Goal: Task Accomplishment & Management: Use online tool/utility

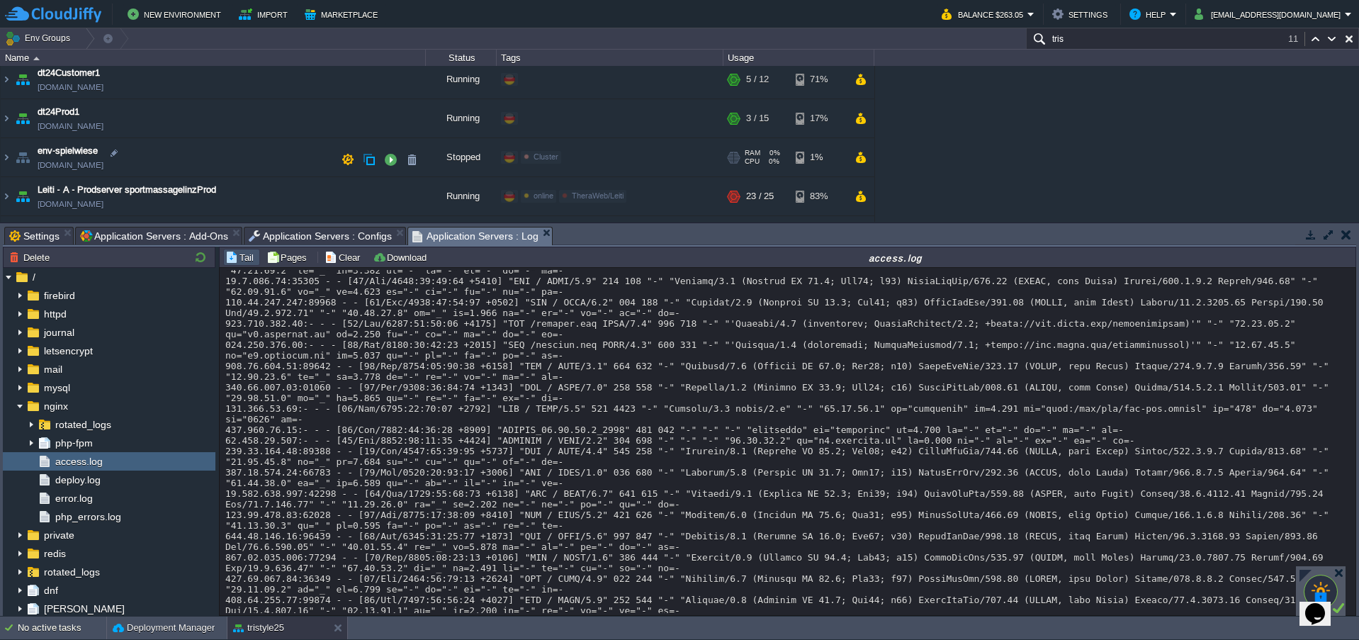
scroll to position [266, 0]
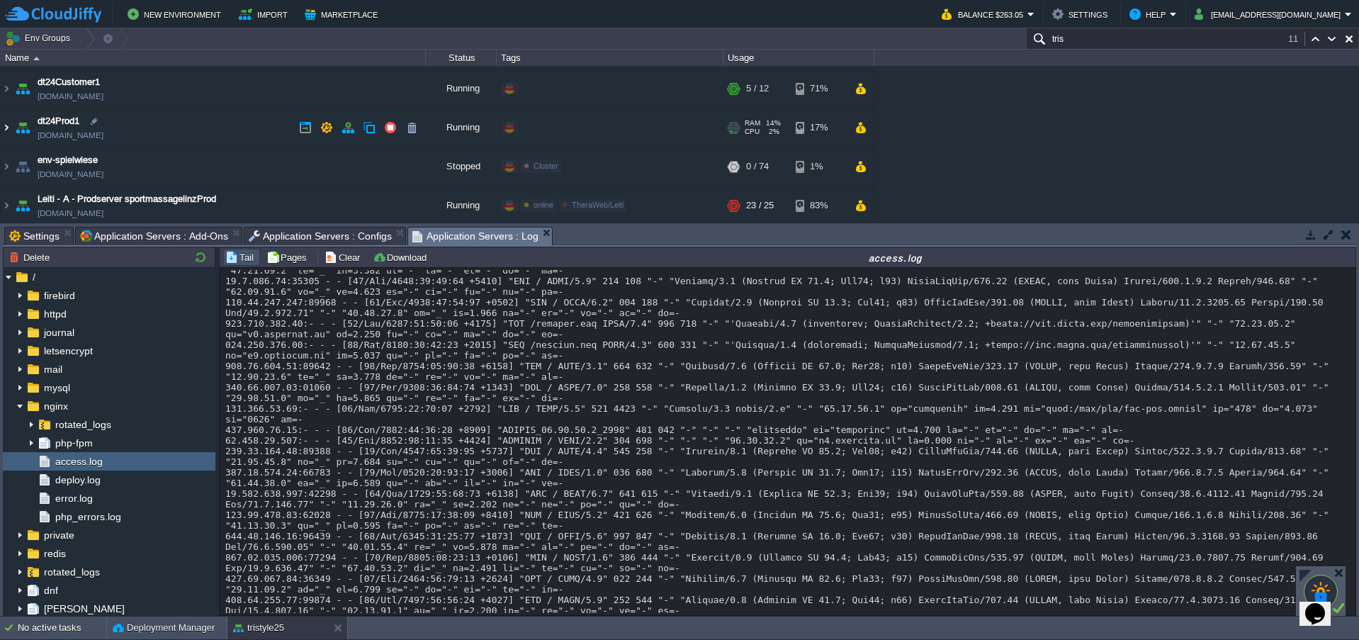
click at [6, 130] on img at bounding box center [6, 127] width 11 height 38
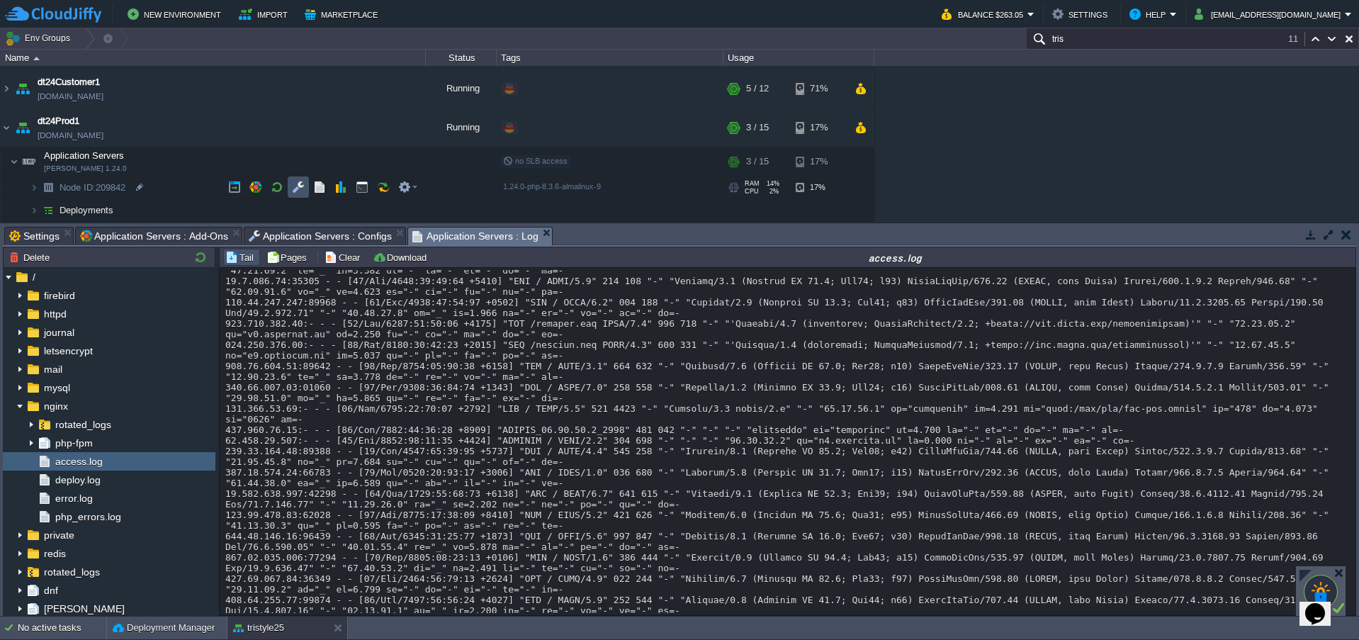
drag, startPoint x: 296, startPoint y: 187, endPoint x: 327, endPoint y: 196, distance: 32.5
click at [296, 186] on button "button" at bounding box center [298, 187] width 13 height 13
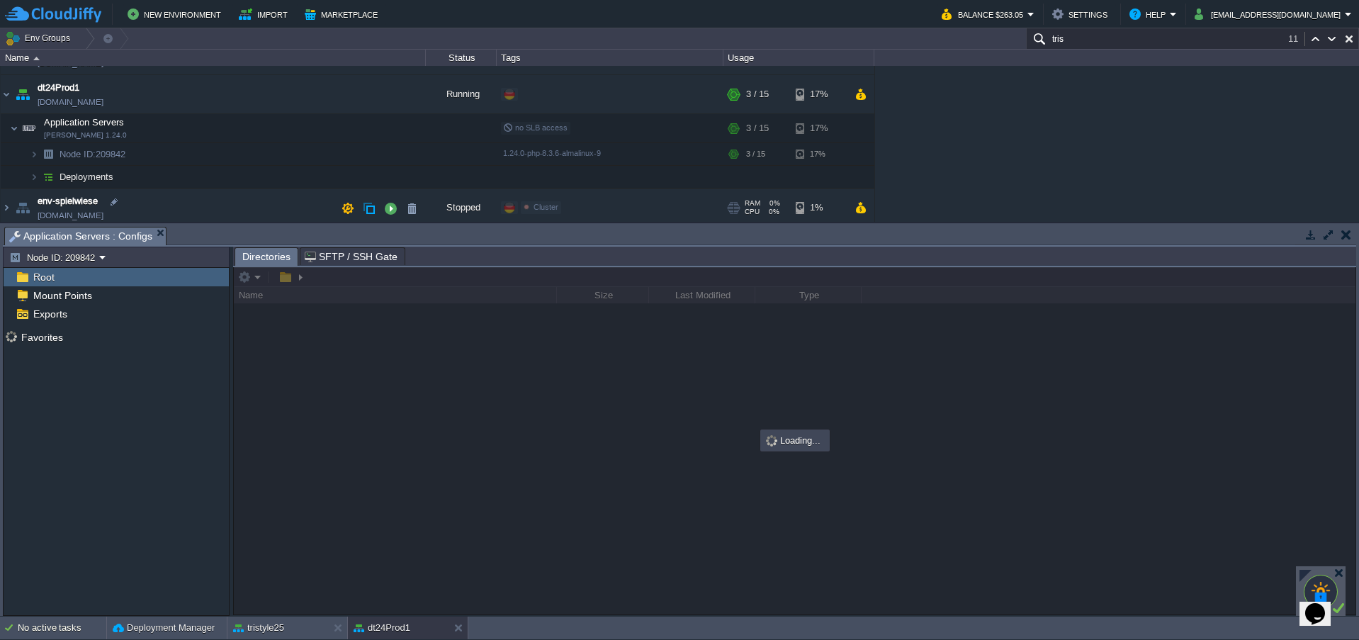
scroll to position [360, 0]
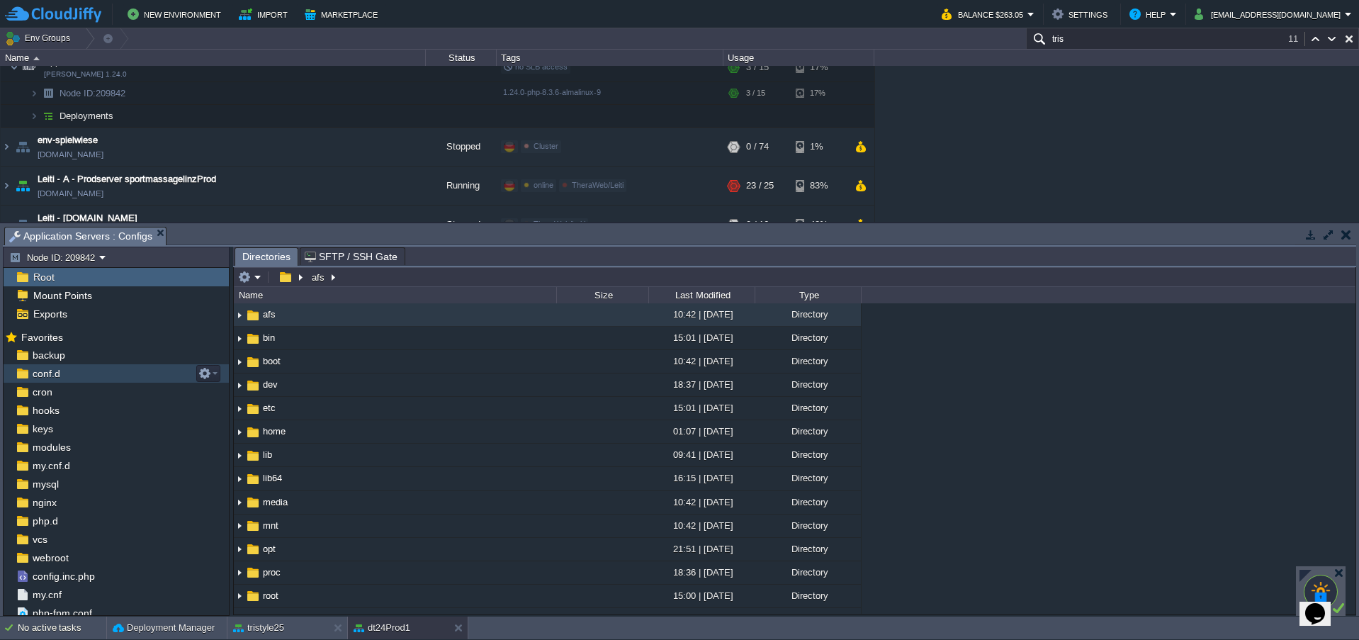
click at [43, 365] on div "conf.d" at bounding box center [116, 373] width 225 height 18
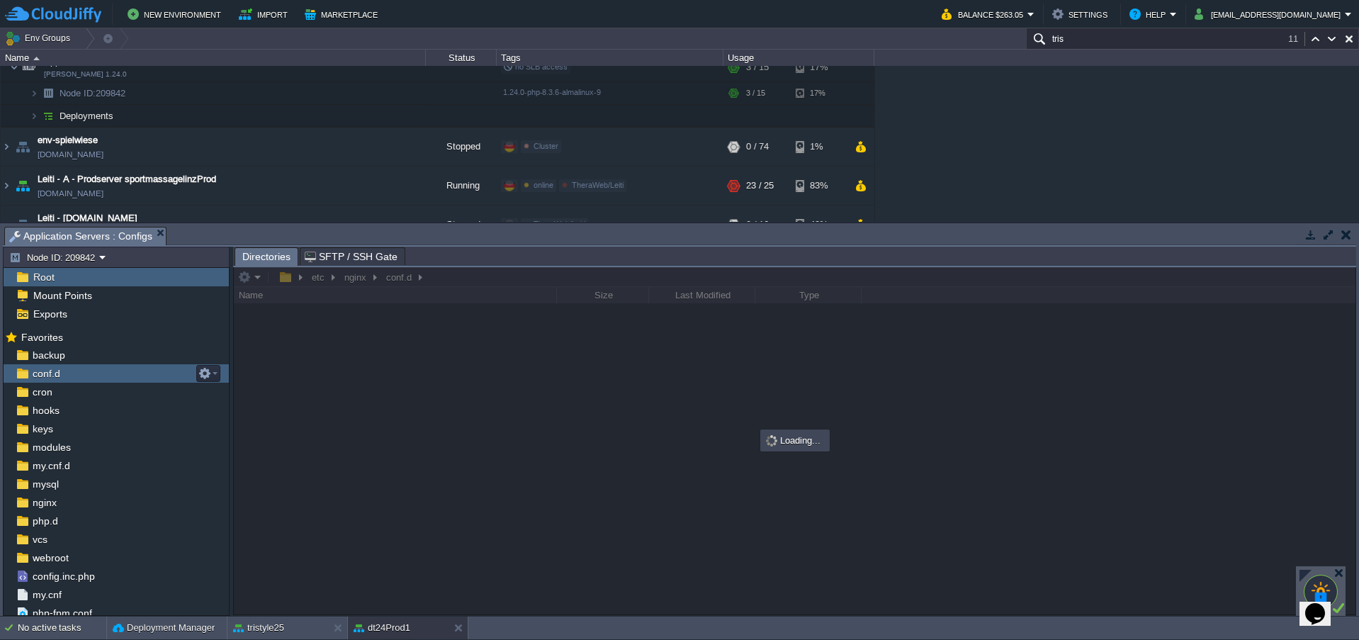
click at [43, 365] on div "conf.d" at bounding box center [116, 373] width 225 height 18
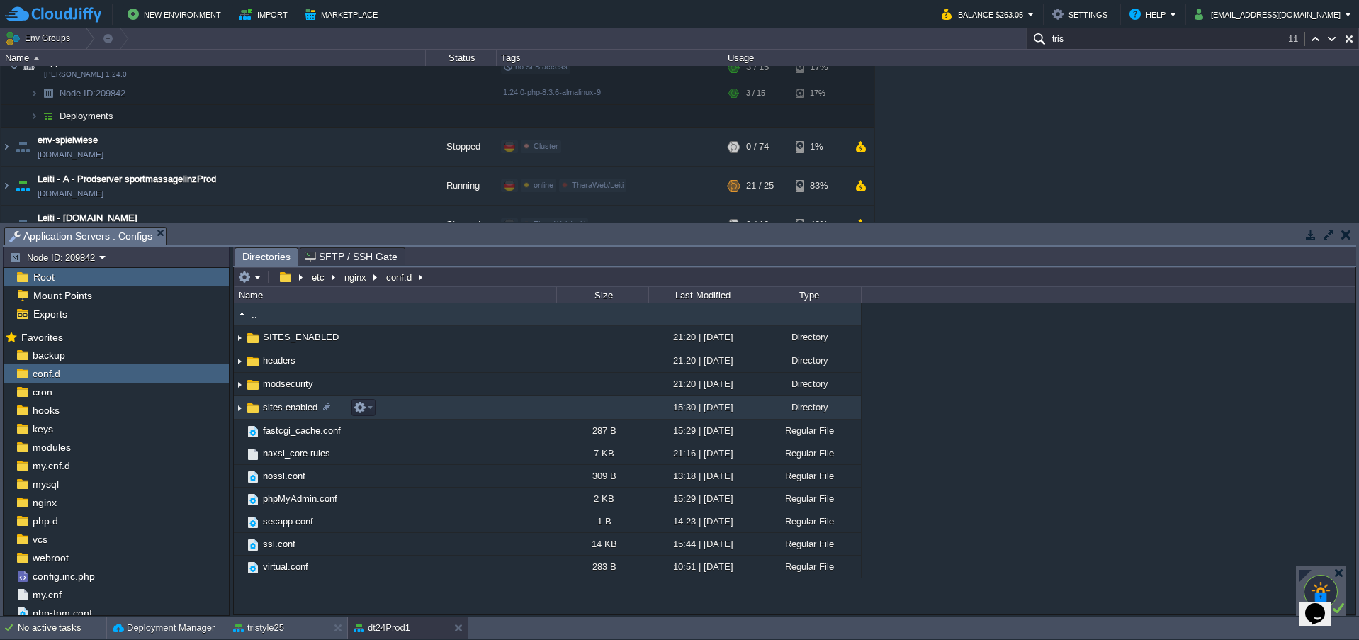
click at [247, 409] on img at bounding box center [253, 408] width 16 height 16
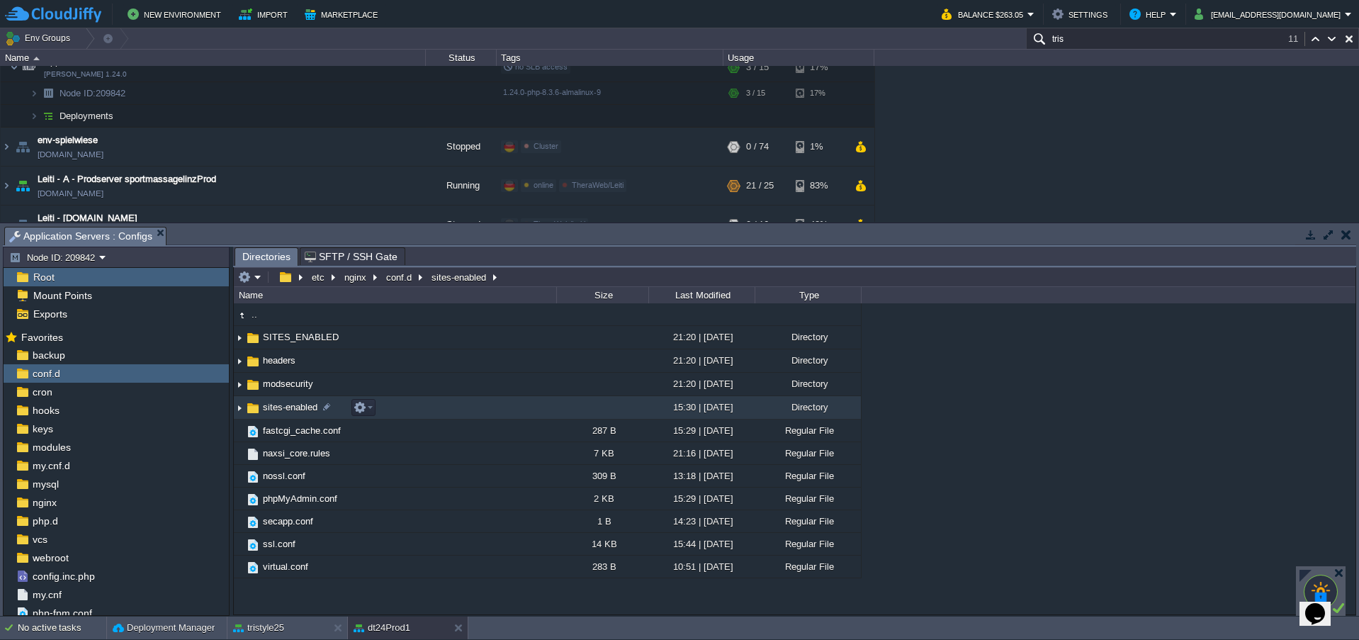
click at [279, 412] on span "sites-enabled" at bounding box center [290, 407] width 59 height 12
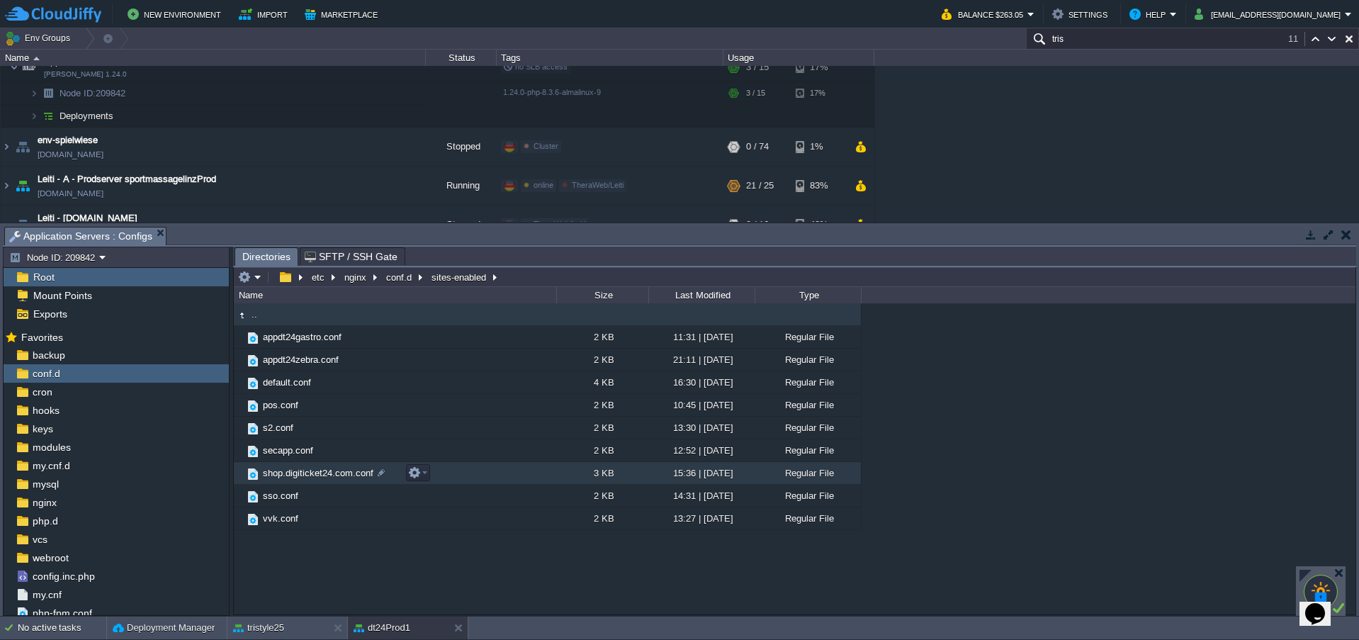
click at [284, 471] on span "shop.digiticket24.com.conf" at bounding box center [318, 473] width 115 height 12
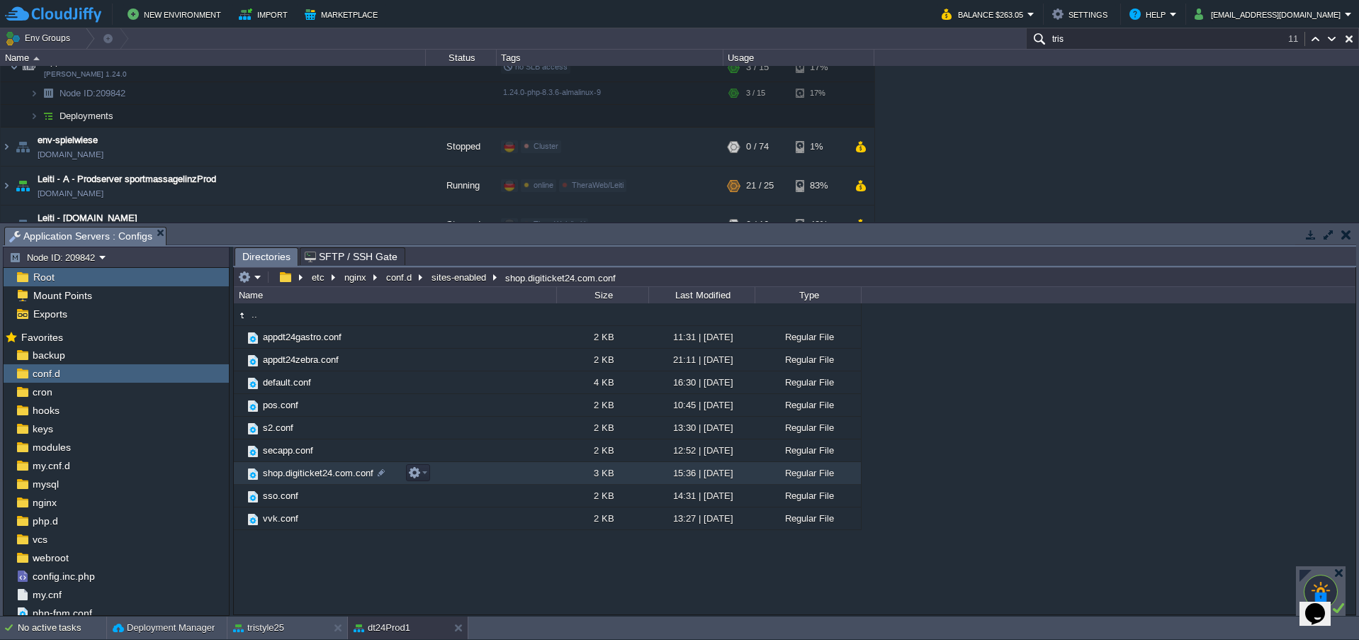
click at [284, 471] on span "shop.digiticket24.com.conf" at bounding box center [318, 473] width 115 height 12
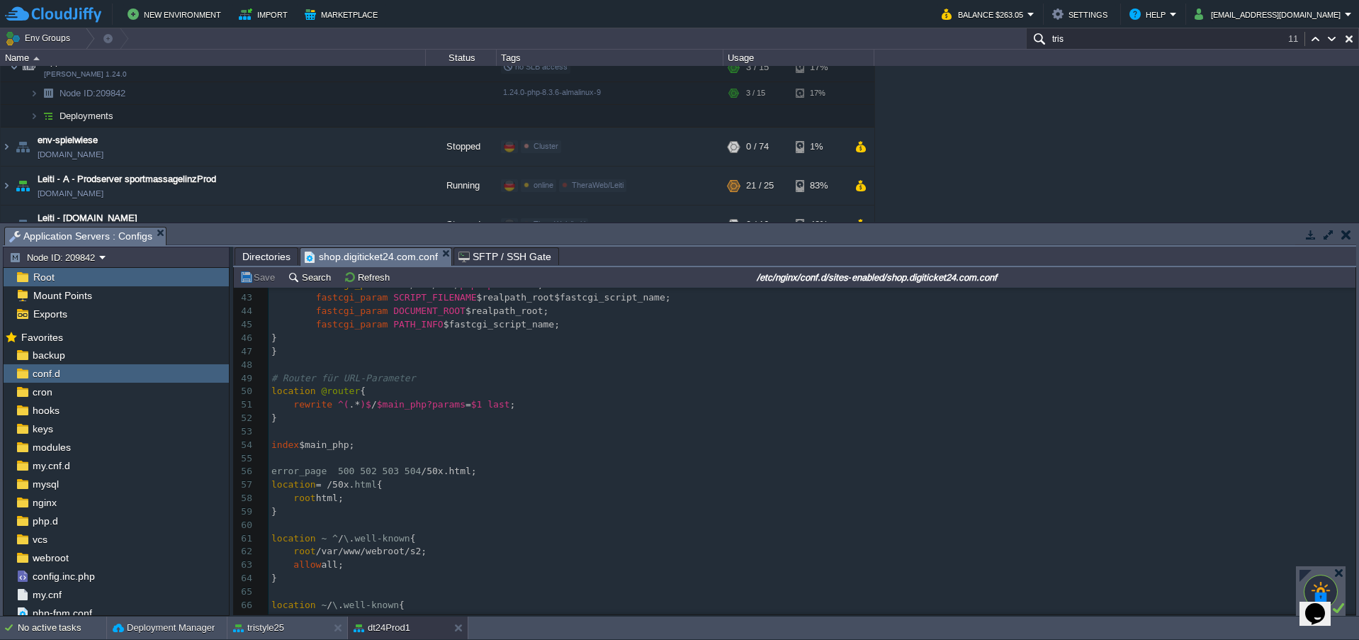
scroll to position [0, 0]
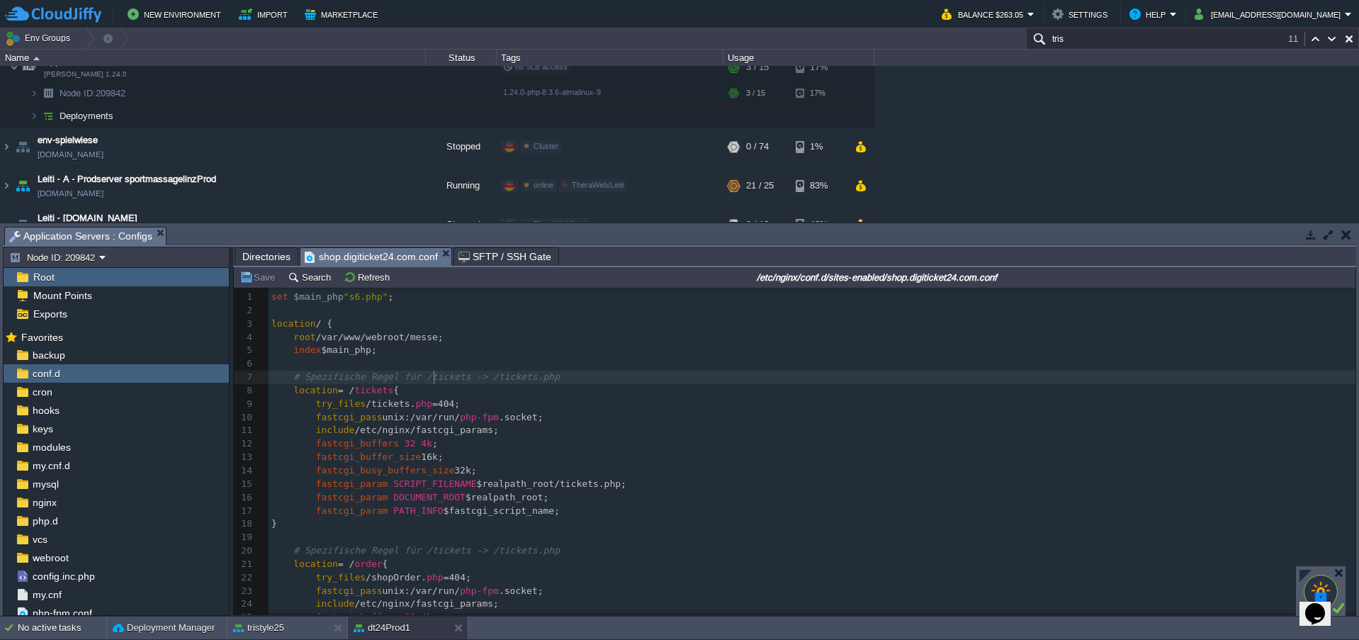
click at [433, 376] on div "92 1 set $main_php "s6.php" ; 2 ​ 3 location / { 4 root /var/www/webroot/messe;…" at bounding box center [812, 598] width 1087 height 614
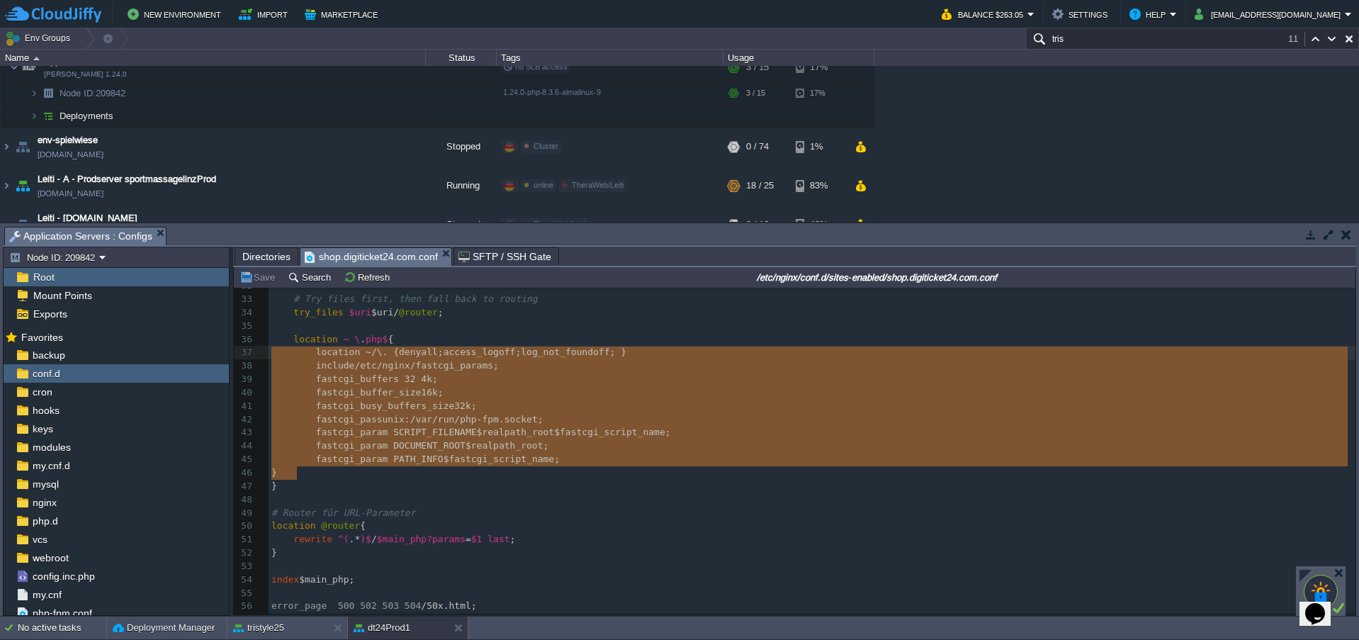
type textarea "location ~ \.php$ { location ~ /\. { deny all; access_log off; log_not_found of…"
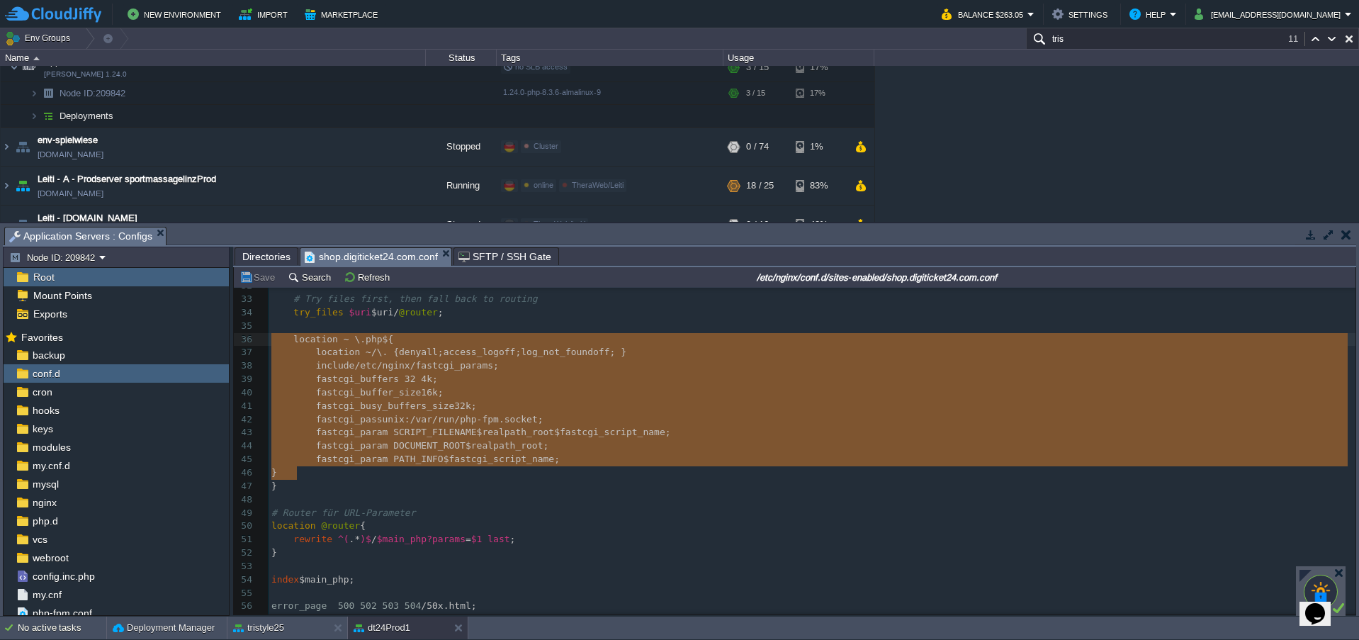
drag, startPoint x: 306, startPoint y: 474, endPoint x: 245, endPoint y: 345, distance: 142.6
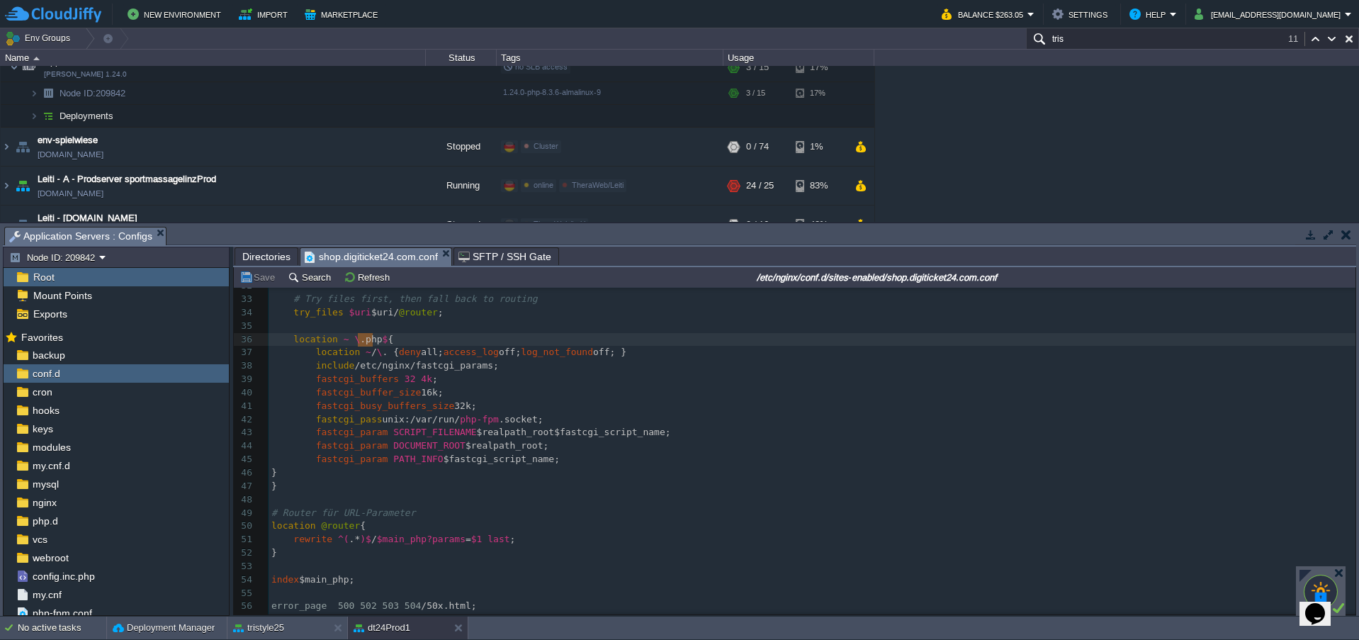
type textarea "php$"
drag, startPoint x: 356, startPoint y: 341, endPoint x: 377, endPoint y: 342, distance: 21.3
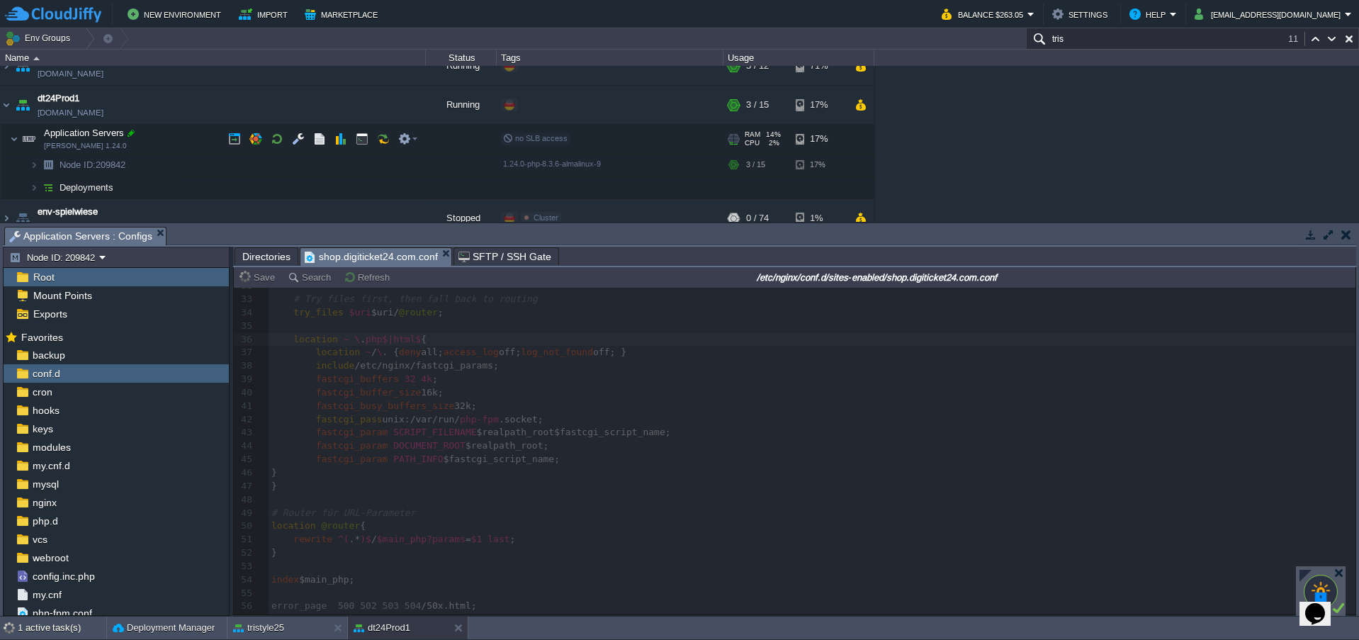
scroll to position [266, 0]
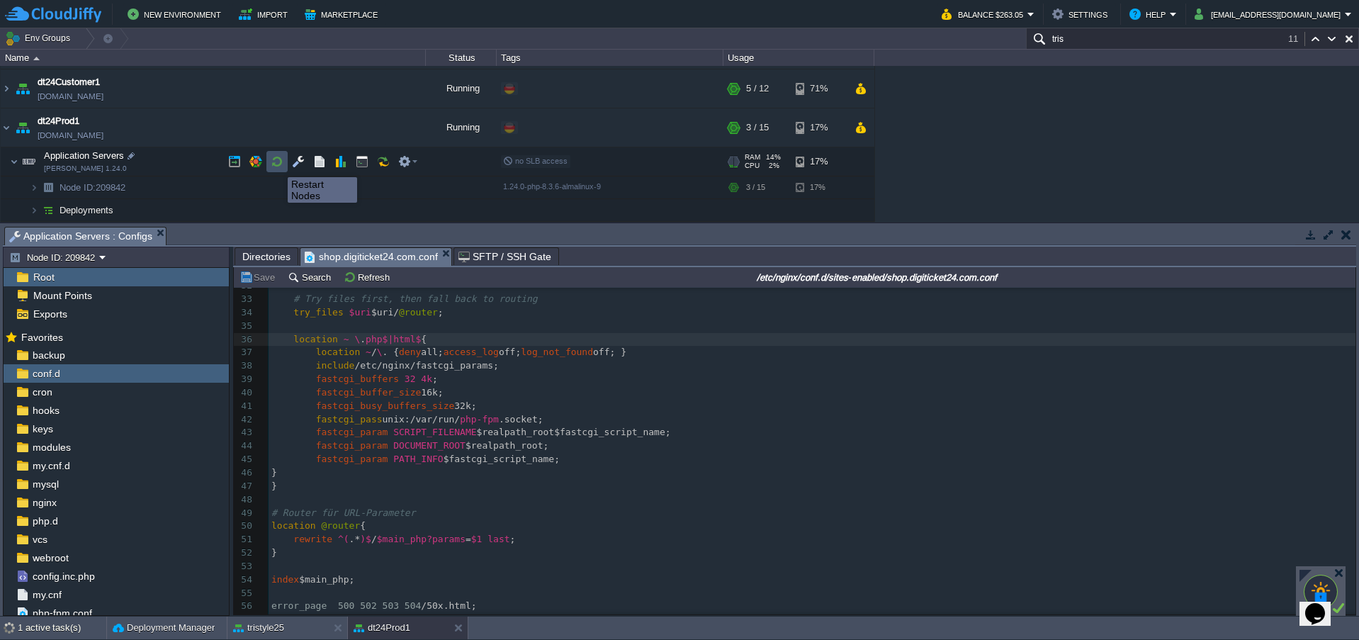
click at [278, 164] on button "button" at bounding box center [277, 161] width 13 height 13
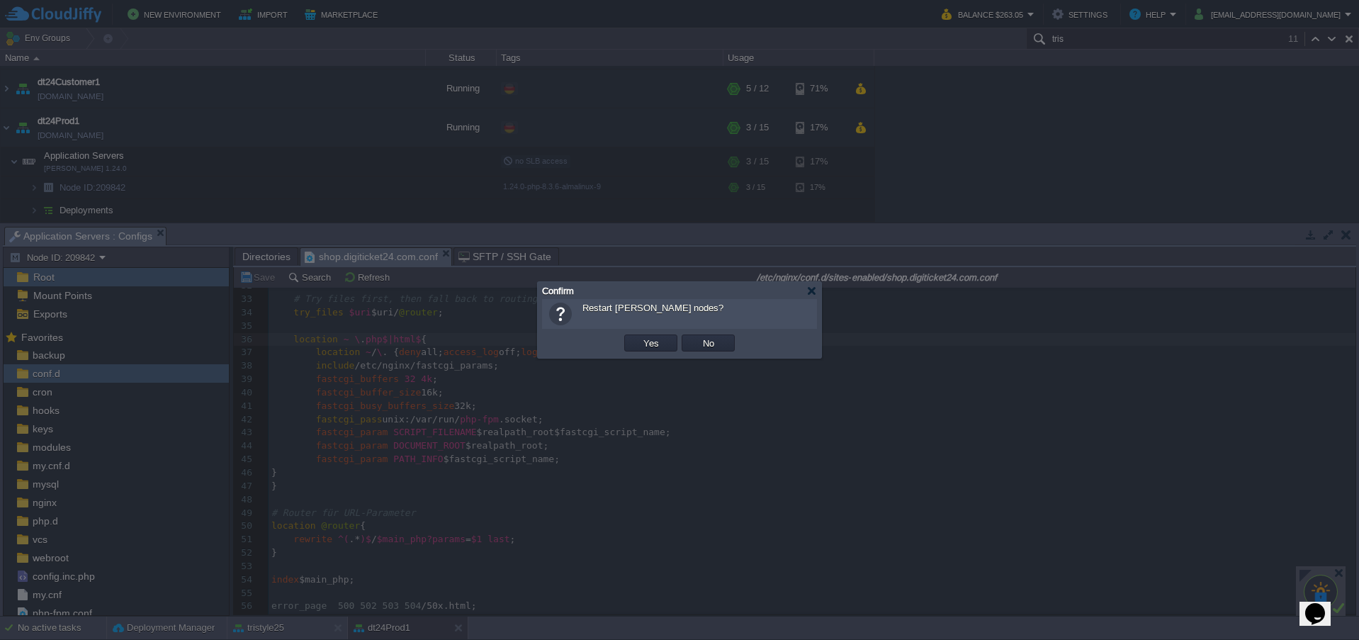
click at [631, 334] on td "Yes" at bounding box center [650, 342] width 57 height 21
click at [632, 336] on td "Yes" at bounding box center [650, 342] width 53 height 17
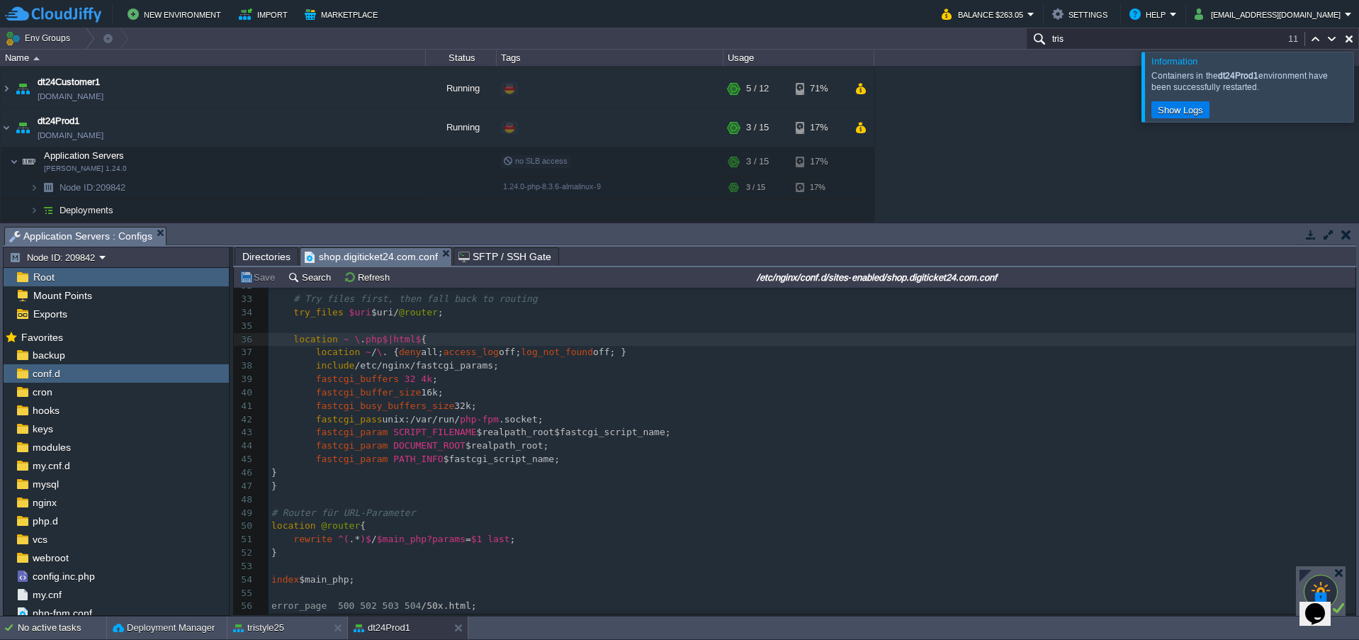
click at [444, 445] on div "xxxxxxxxxx 22 try_files /shopOrder. php =404; 23 fastcgi_pass unix:/var/run/ ph…" at bounding box center [812, 446] width 1087 height 601
click at [379, 342] on div "xxxxxxxxxx 22 try_files /shopOrder. php =404; 23 fastcgi_pass unix:/var/run/ ph…" at bounding box center [812, 446] width 1087 height 601
type textarea "php$"
click at [276, 160] on button "button" at bounding box center [277, 161] width 13 height 13
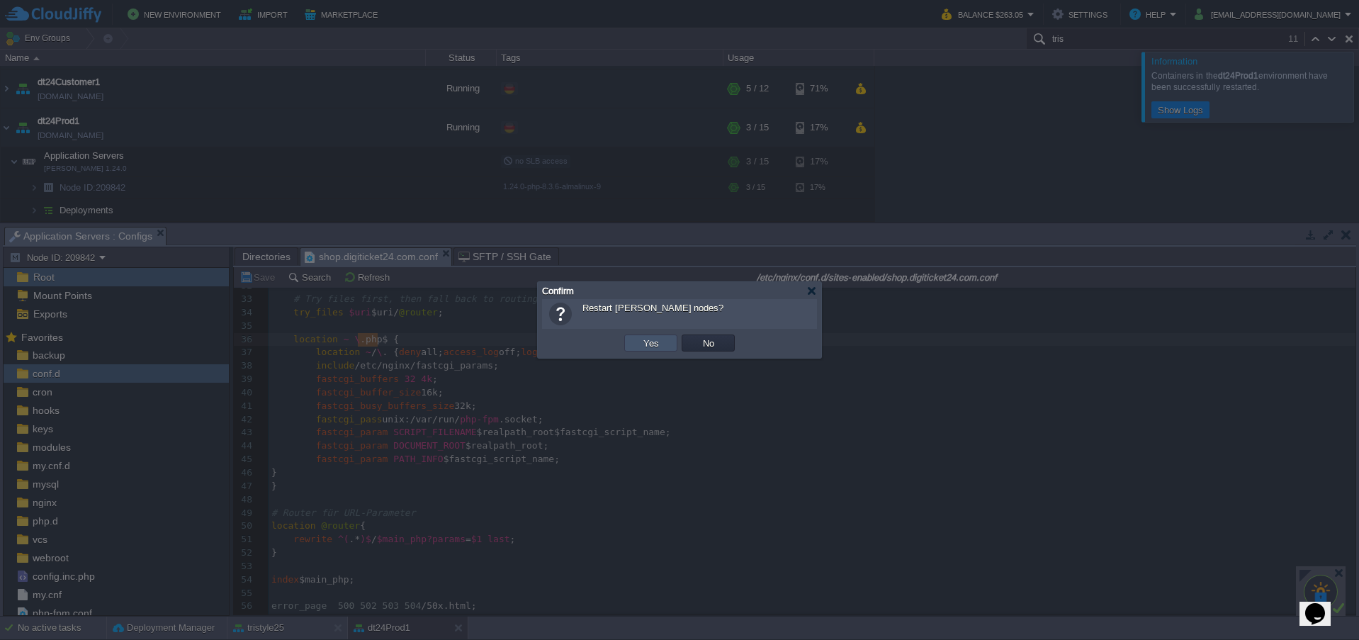
click at [643, 339] on button "Yes" at bounding box center [651, 343] width 24 height 13
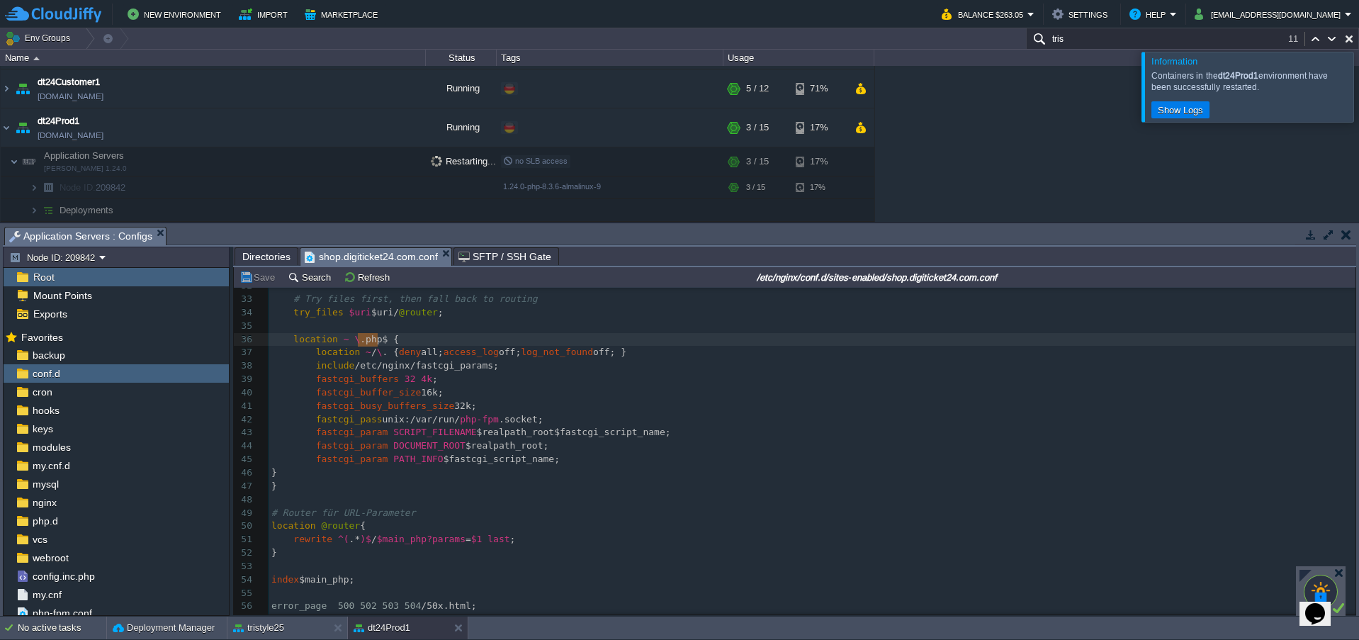
click at [1358, 97] on div at bounding box center [1376, 86] width 0 height 69
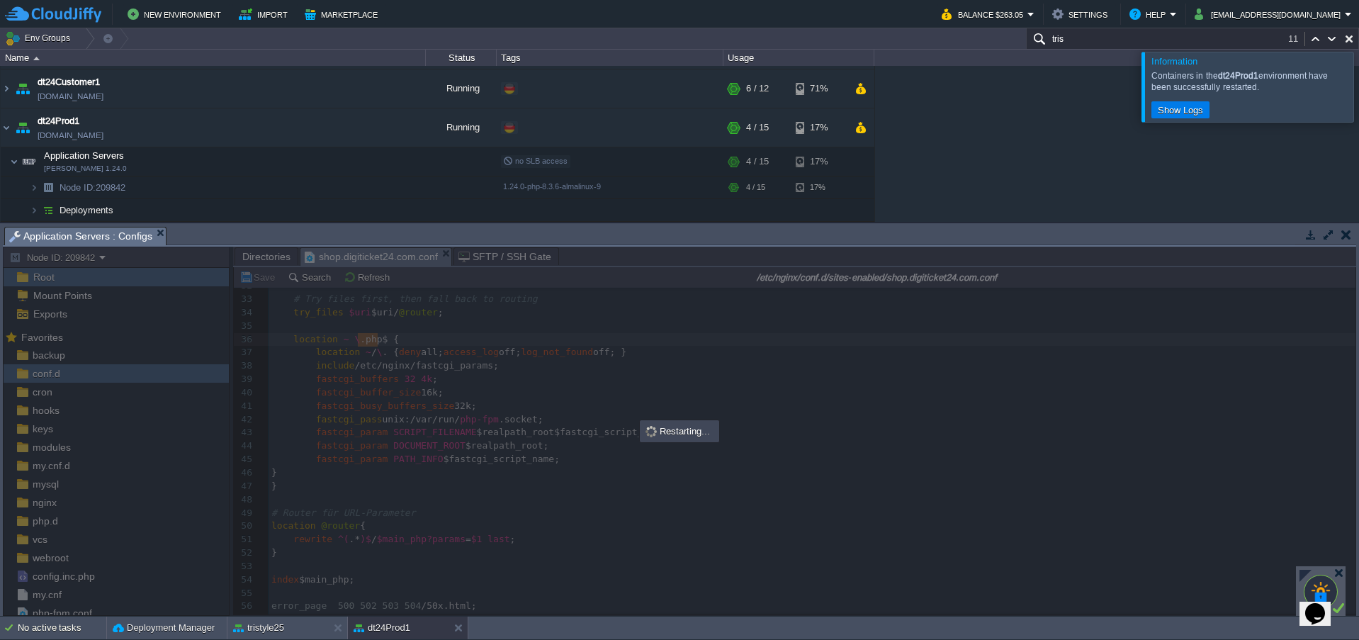
click at [1358, 80] on div at bounding box center [1376, 86] width 0 height 69
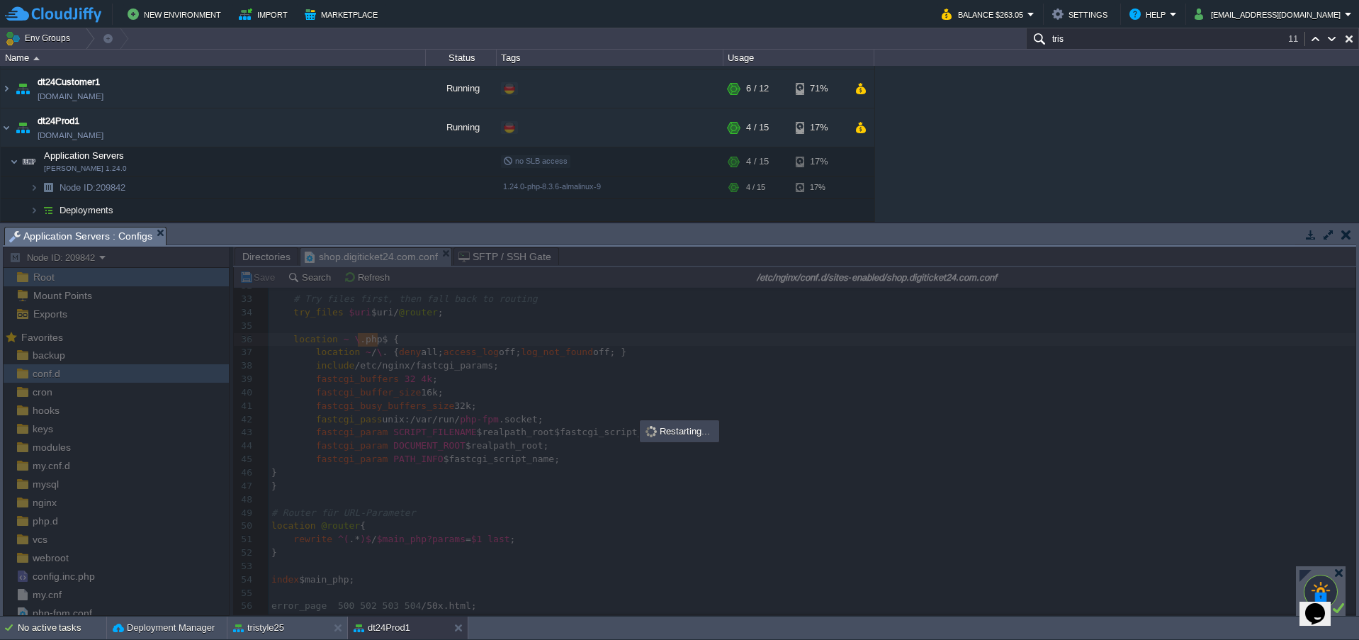
click at [1047, 162] on div "AppCms1 [DOMAIN_NAME] Running digiTicket24 Edit RAM 16% CPU 26% 5 / 16 28% digi…" at bounding box center [679, 144] width 1359 height 156
